Goal: Download file/media

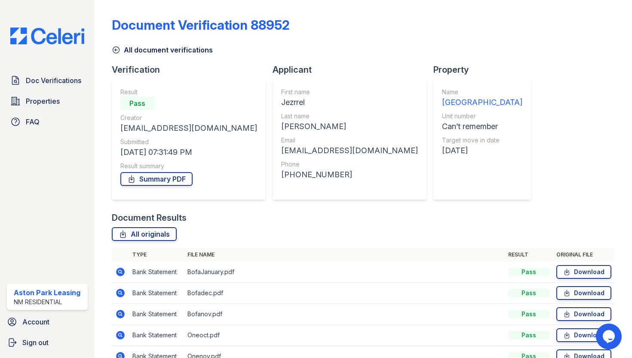
click at [42, 40] on img at bounding box center [47, 36] width 88 height 17
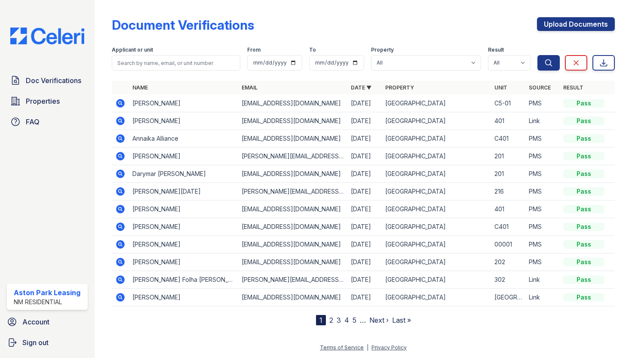
click at [122, 101] on icon at bounding box center [120, 103] width 9 height 9
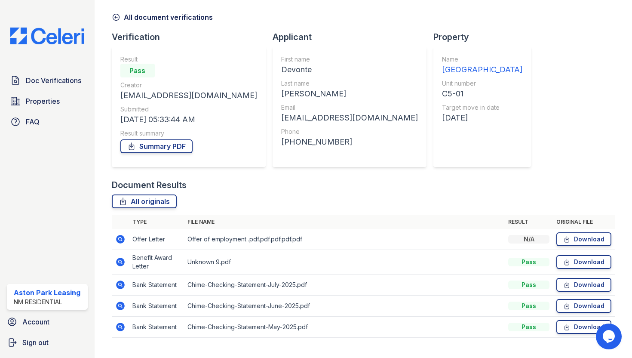
scroll to position [50, 0]
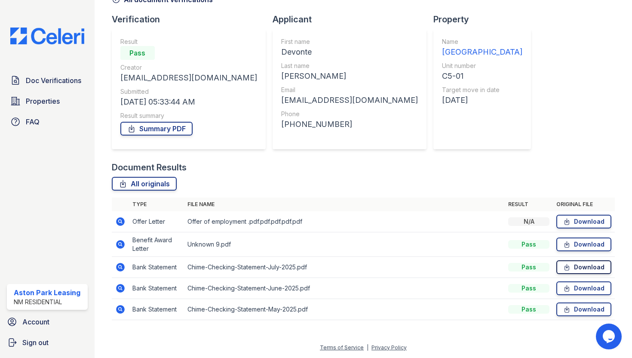
click at [581, 264] on link "Download" at bounding box center [583, 267] width 55 height 14
click at [585, 219] on link "Download" at bounding box center [583, 221] width 55 height 14
